Goal: Check status: Check status

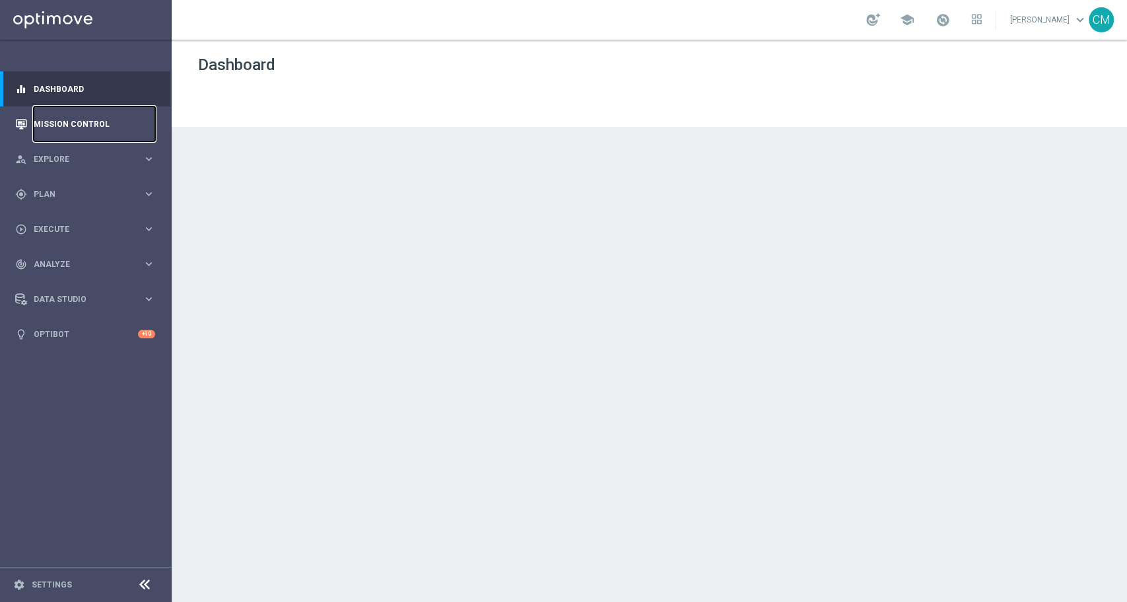
click at [60, 131] on link "Mission Control" at bounding box center [94, 123] width 121 height 35
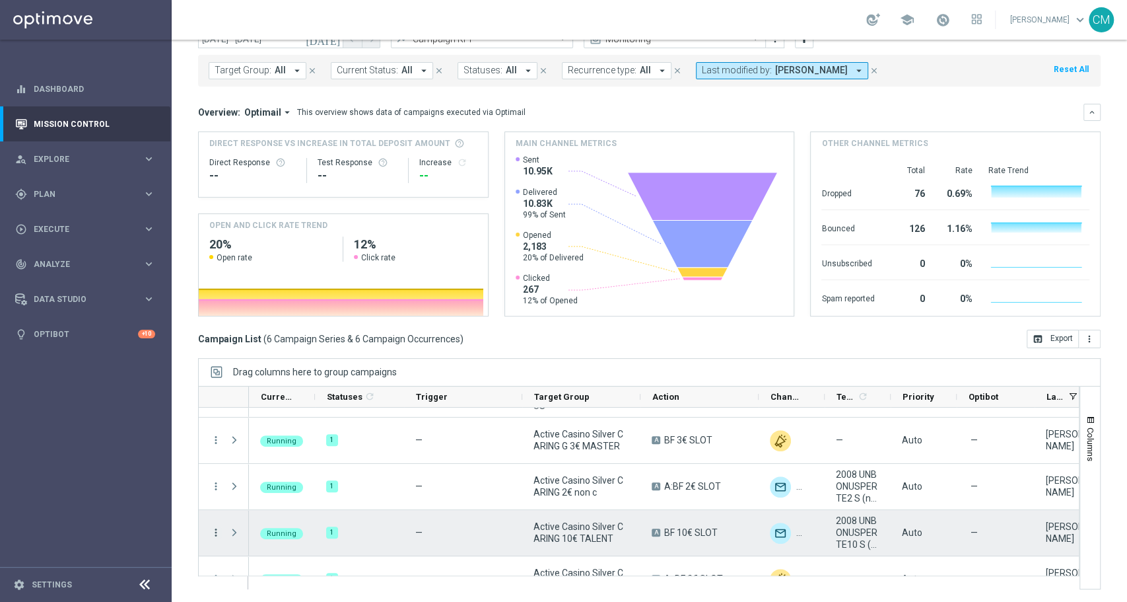
click at [211, 536] on icon "more_vert" at bounding box center [216, 532] width 12 height 12
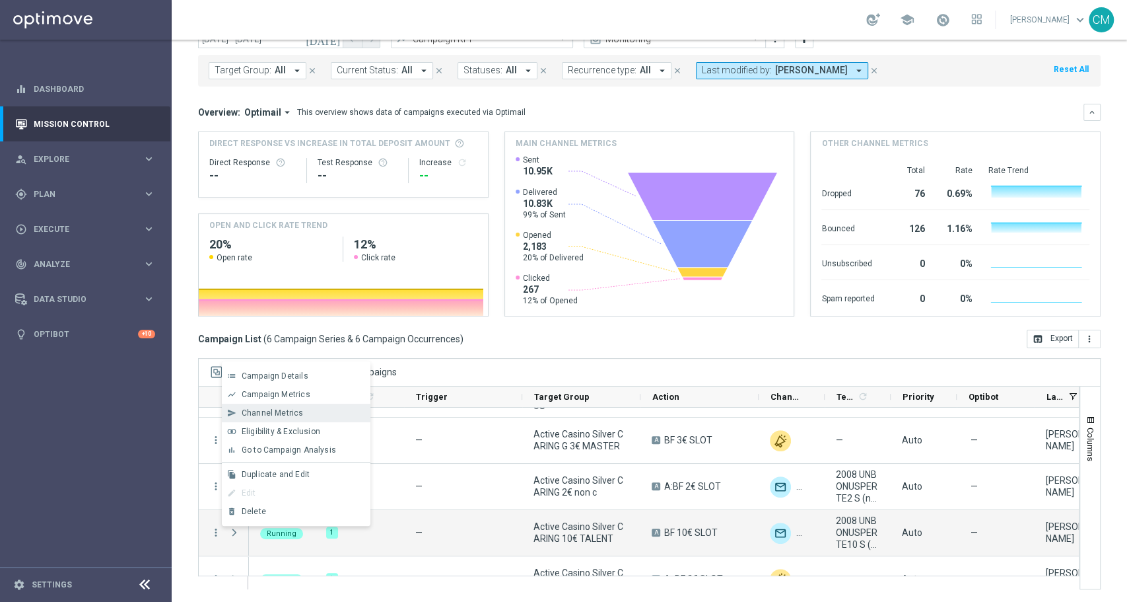
click at [285, 417] on span "Channel Metrics" at bounding box center [273, 412] width 62 height 9
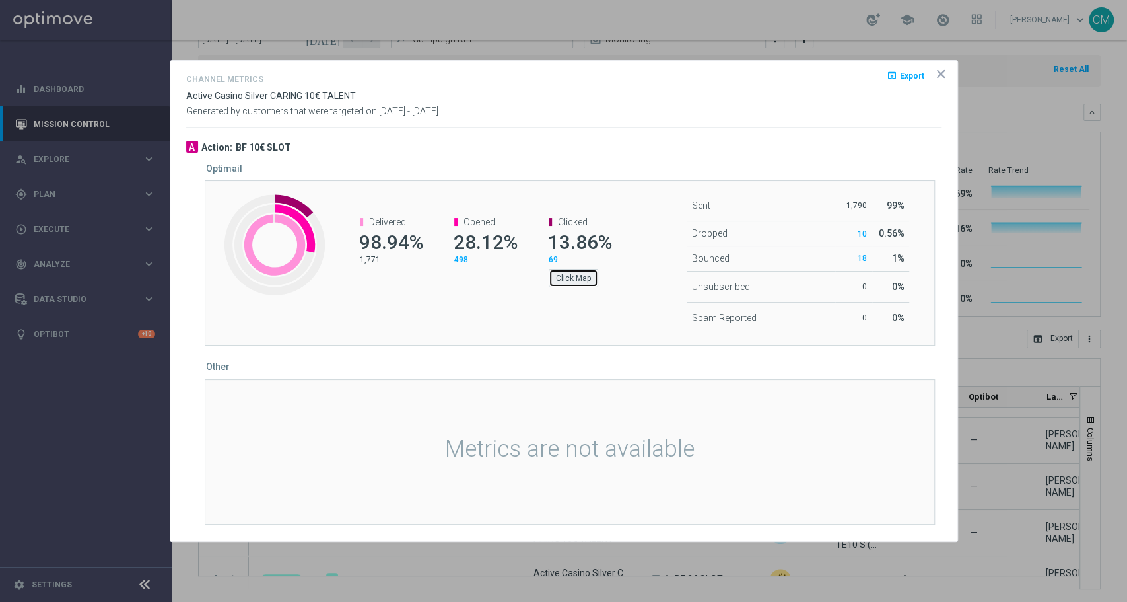
click at [572, 279] on button "Click Map" at bounding box center [574, 278] width 50 height 18
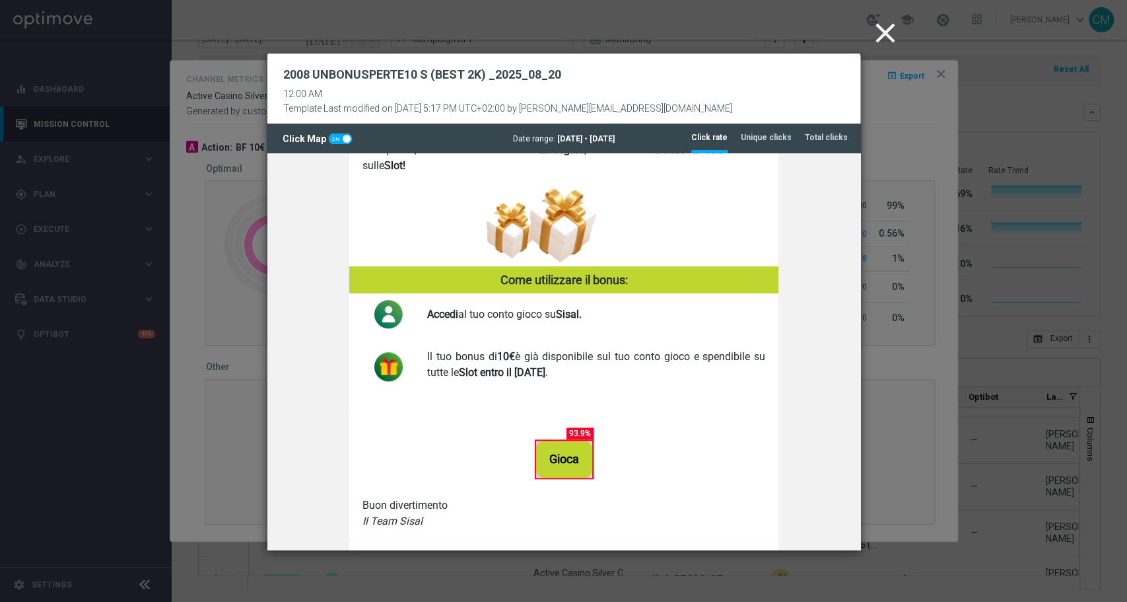
scroll to position [744, 0]
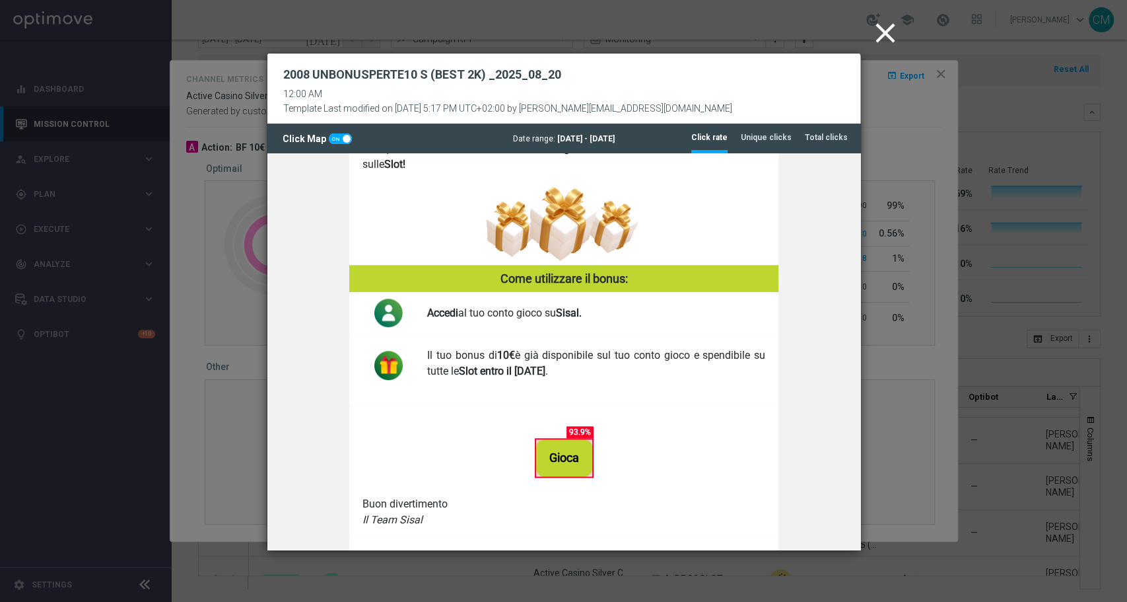
click at [893, 44] on icon "close" at bounding box center [885, 33] width 33 height 33
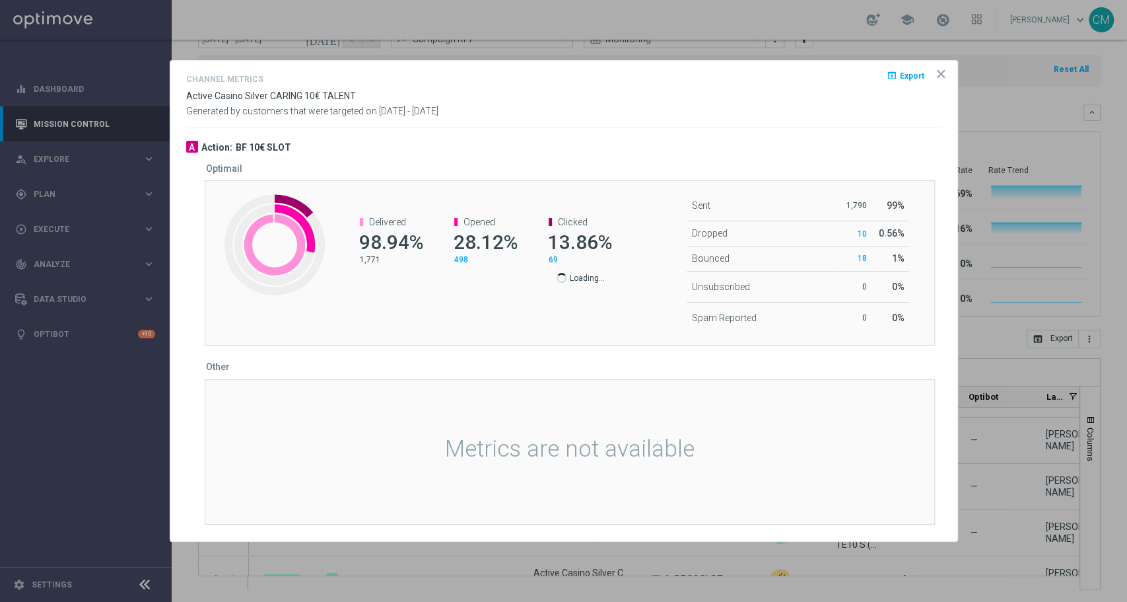
click at [954, 73] on opti-dialog-container "Channel Metrics open_in_browser Export Active Casino Silver CARING 10€ TALENT G…" at bounding box center [563, 301] width 787 height 480
click at [945, 73] on icon "icon" at bounding box center [940, 73] width 13 height 13
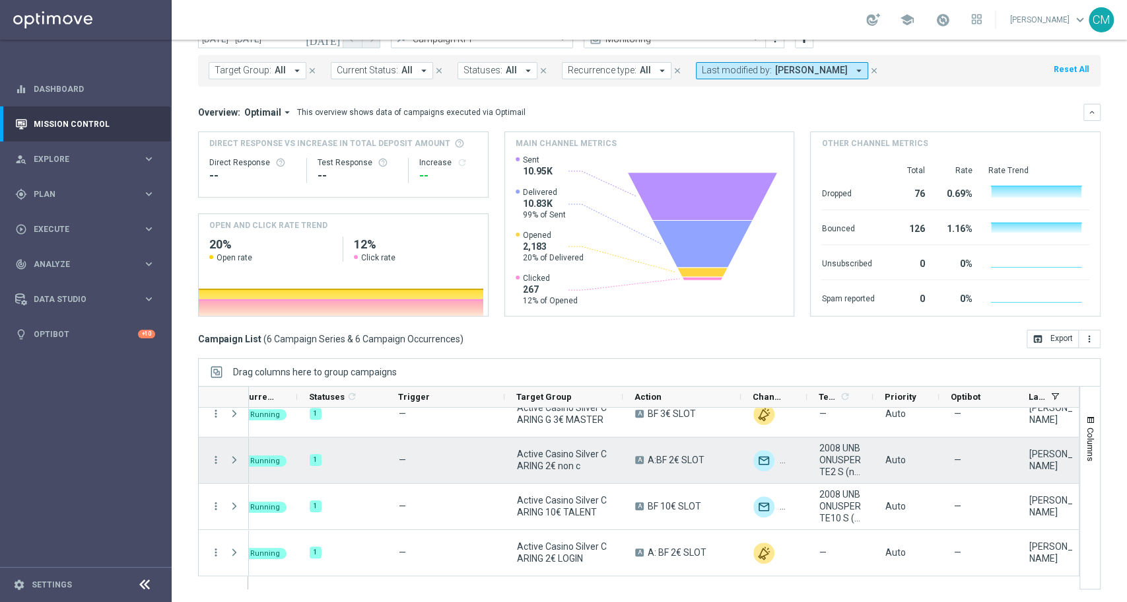
scroll to position [0, 17]
click at [217, 456] on icon "more_vert" at bounding box center [216, 460] width 12 height 12
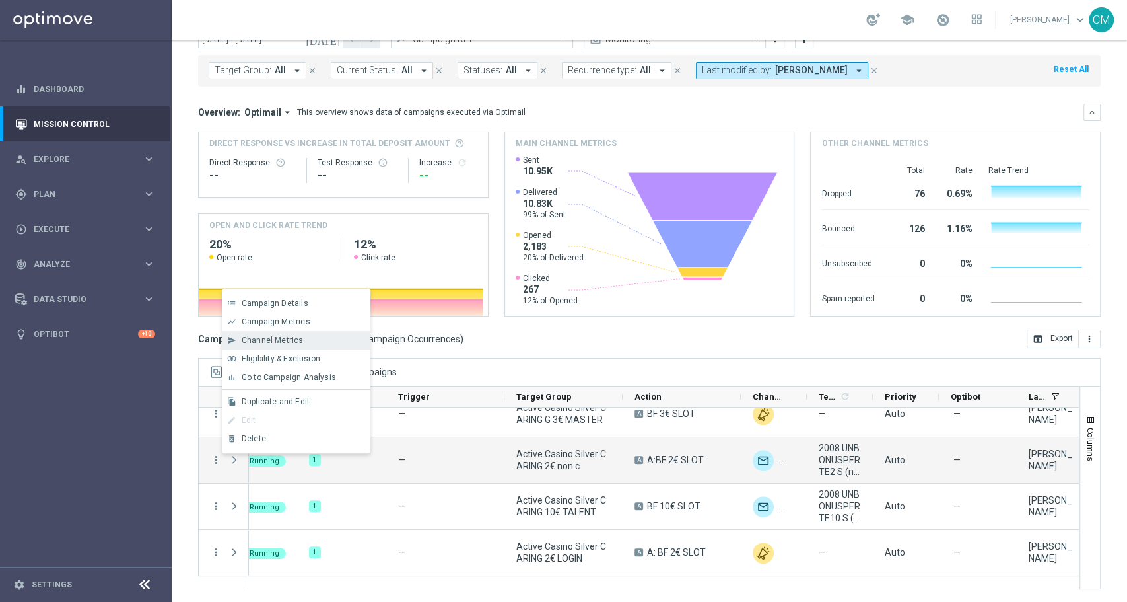
click at [282, 335] on span "Channel Metrics" at bounding box center [273, 339] width 62 height 9
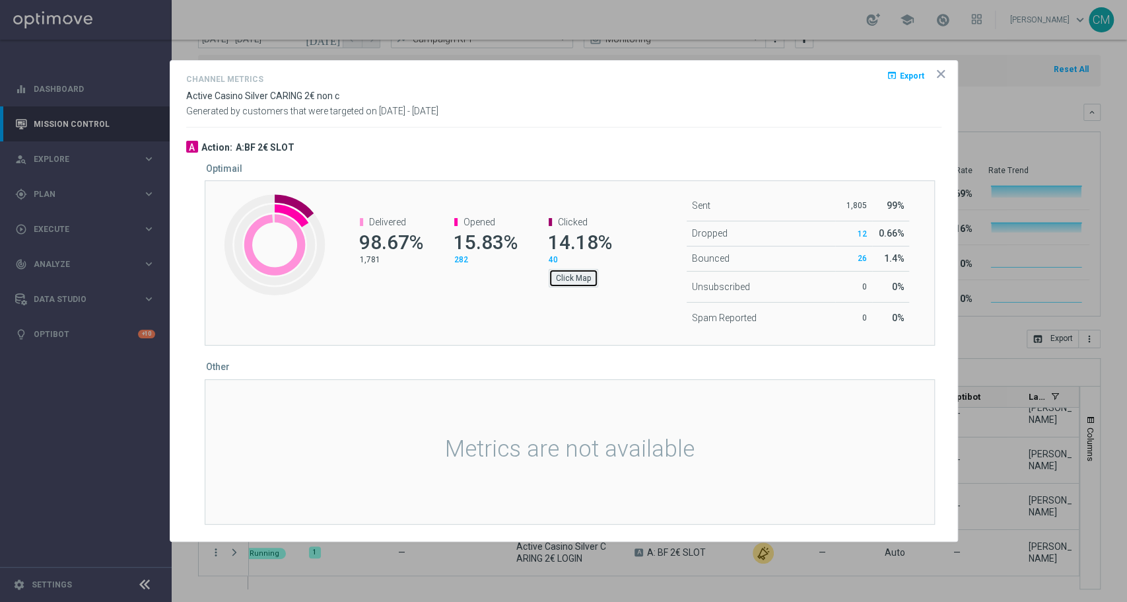
click at [581, 277] on button "Click Map" at bounding box center [574, 278] width 50 height 18
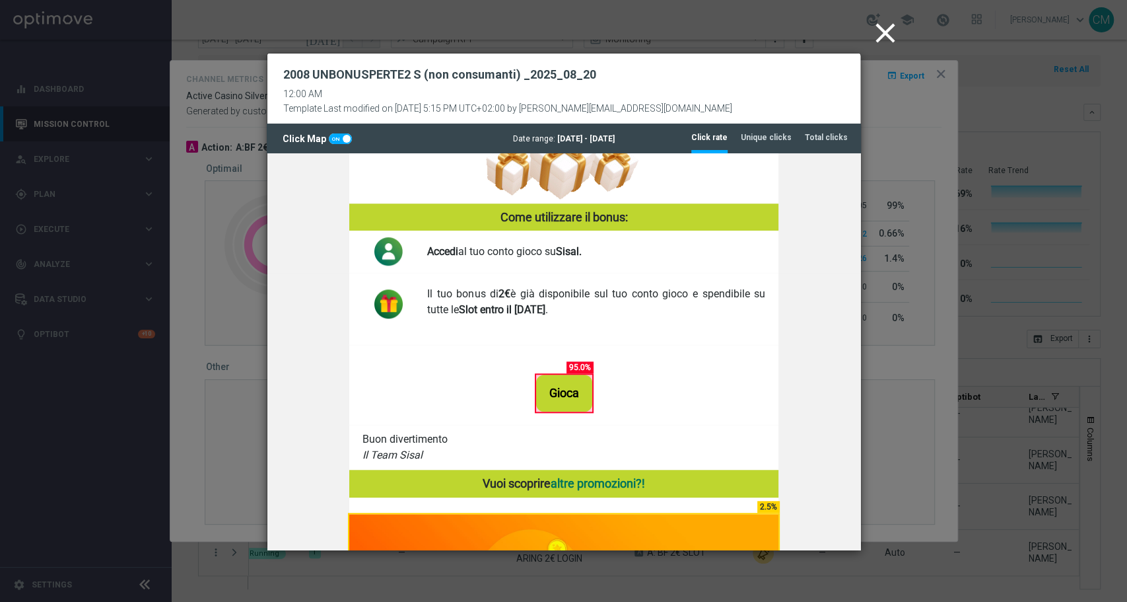
scroll to position [817, 0]
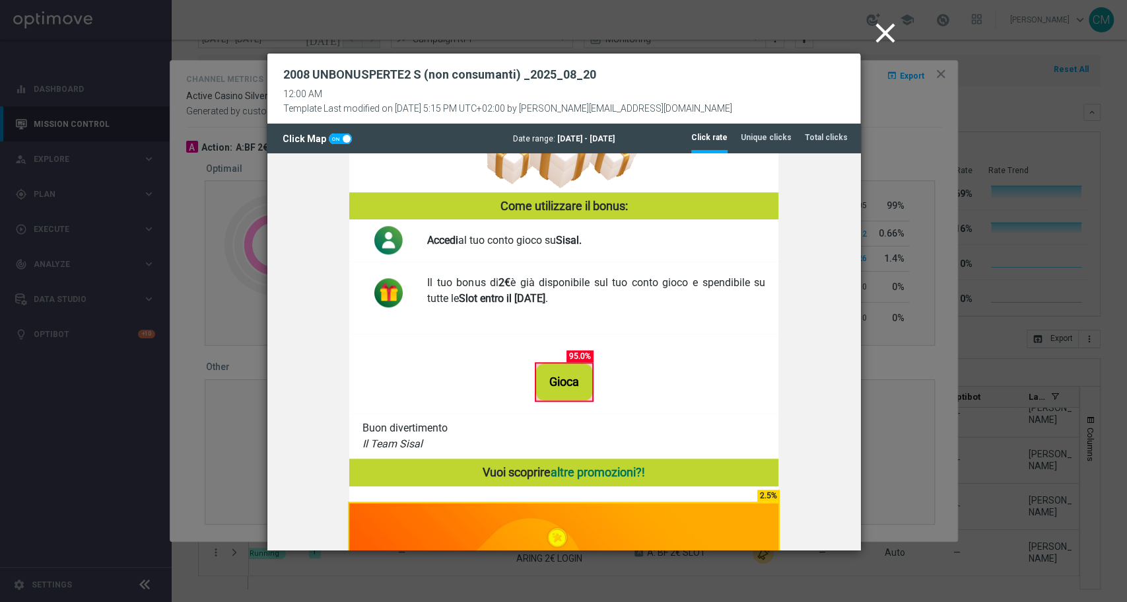
click at [888, 32] on icon "close" at bounding box center [885, 33] width 33 height 33
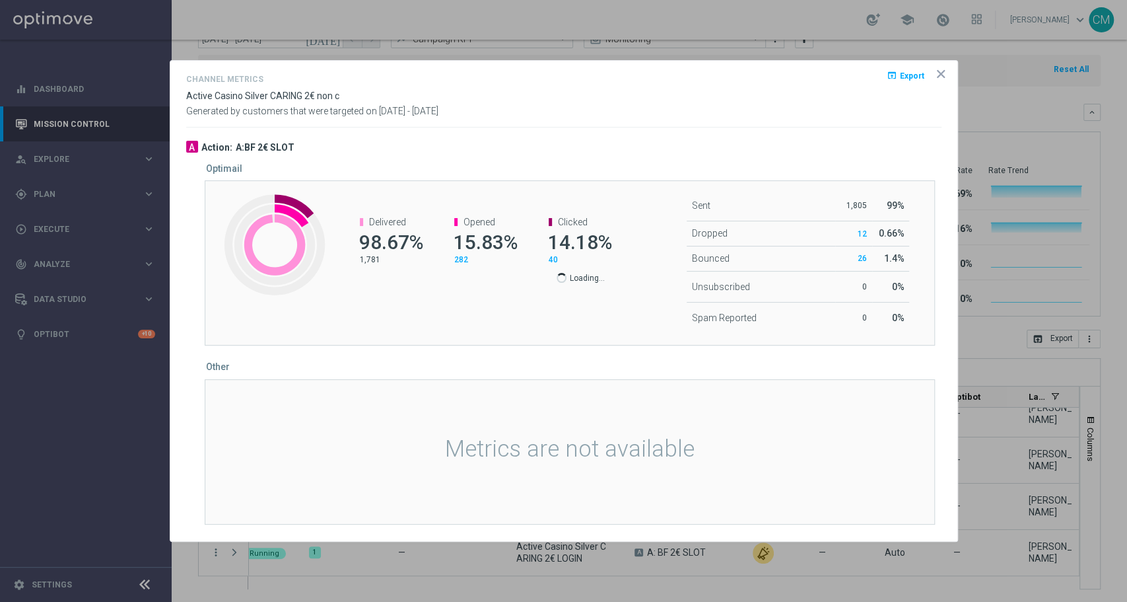
click at [945, 78] on icon "icon" at bounding box center [940, 73] width 13 height 13
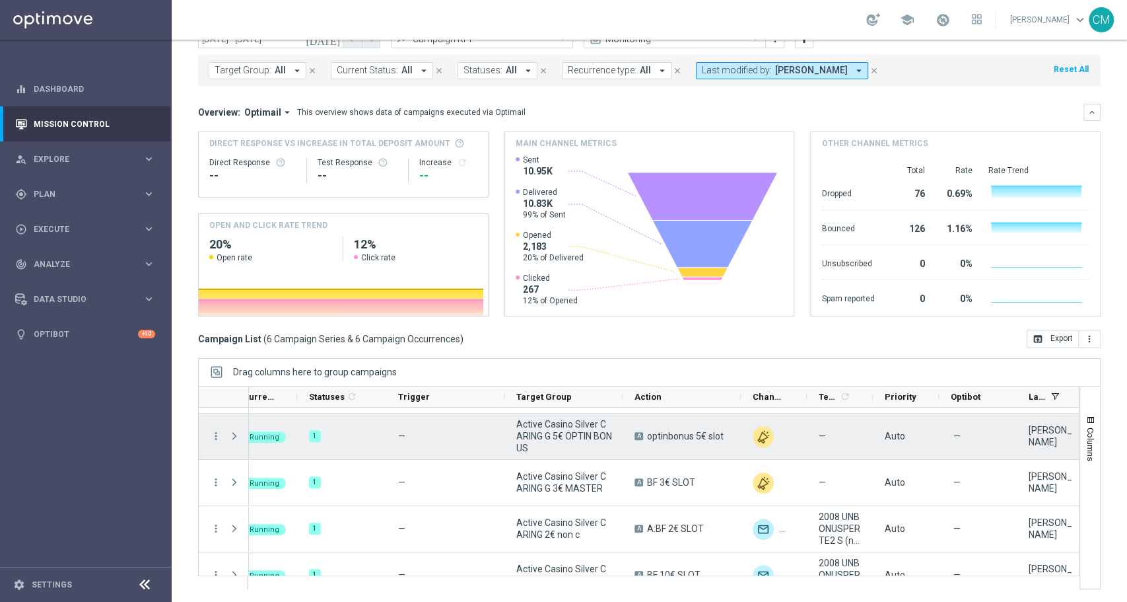
scroll to position [0, 0]
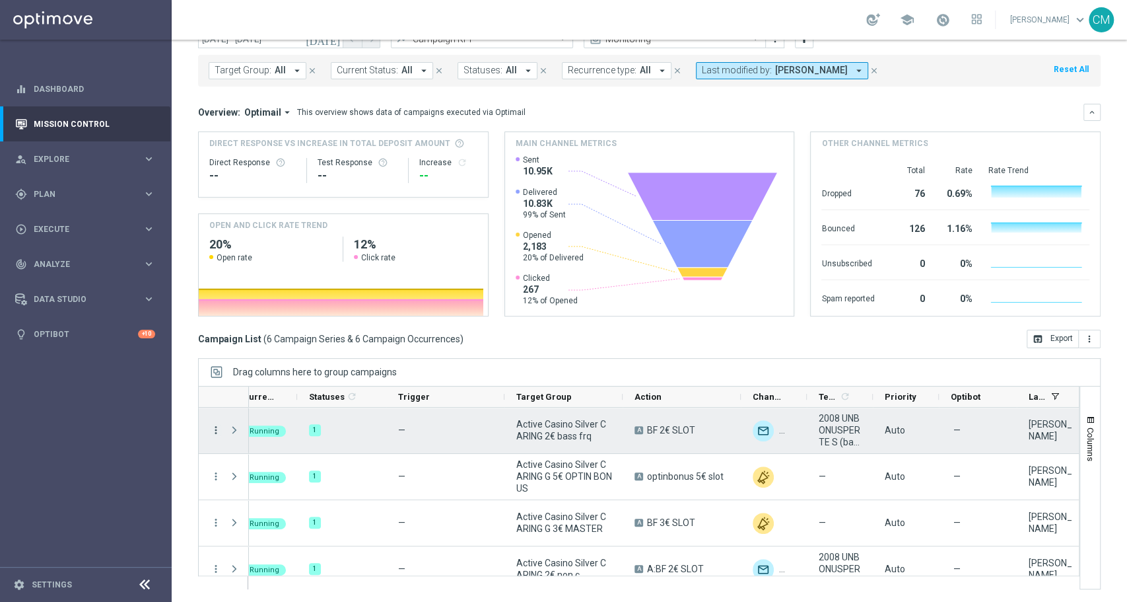
click at [211, 430] on icon "more_vert" at bounding box center [216, 430] width 12 height 12
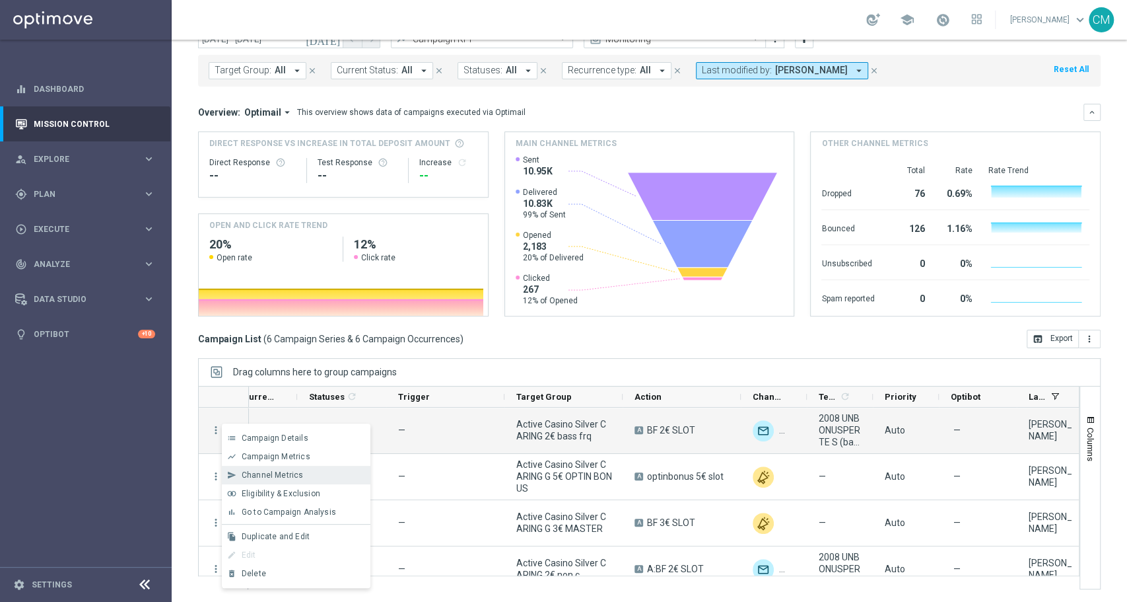
click at [271, 473] on span "Channel Metrics" at bounding box center [273, 474] width 62 height 9
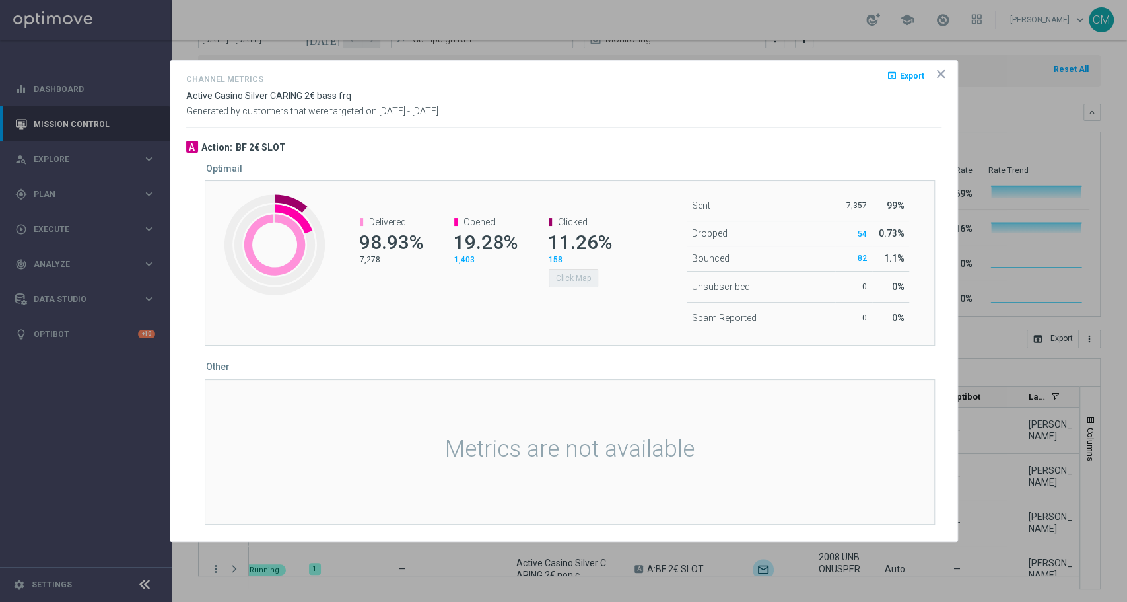
click at [557, 321] on div "Created with Highcharts 9.3.3 Delivered 98.93% 7,278 Opened 19.28% 1,403 Clicke…" at bounding box center [570, 262] width 730 height 165
click at [506, 381] on div "Metrics are not available" at bounding box center [570, 451] width 730 height 145
click at [572, 278] on button "Click Map" at bounding box center [574, 278] width 50 height 18
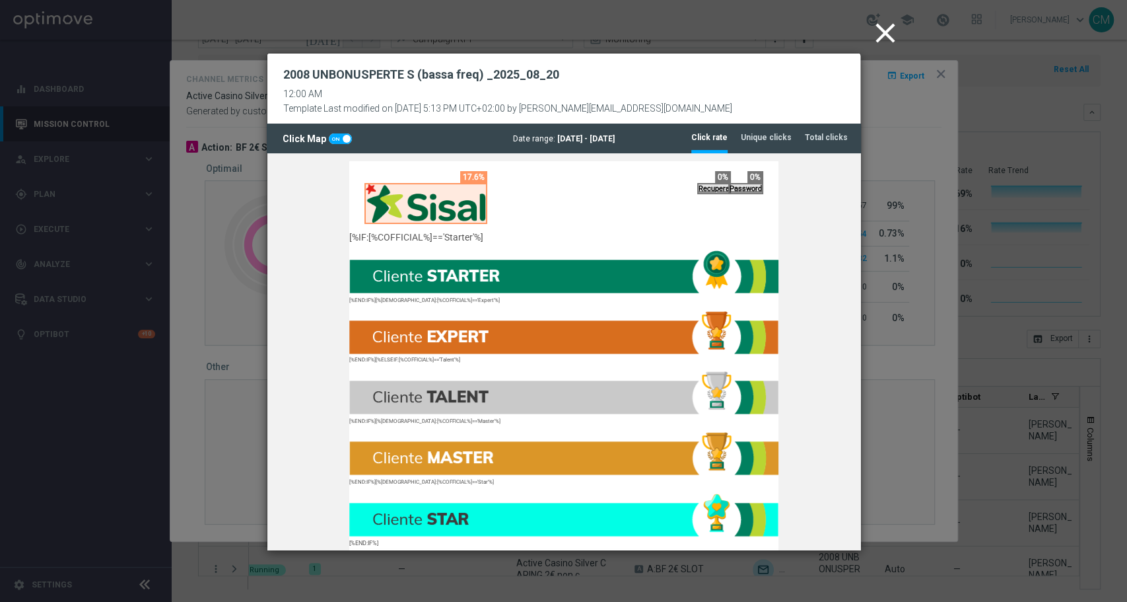
click at [888, 30] on icon "close" at bounding box center [885, 33] width 33 height 33
